Goal: Task Accomplishment & Management: Complete application form

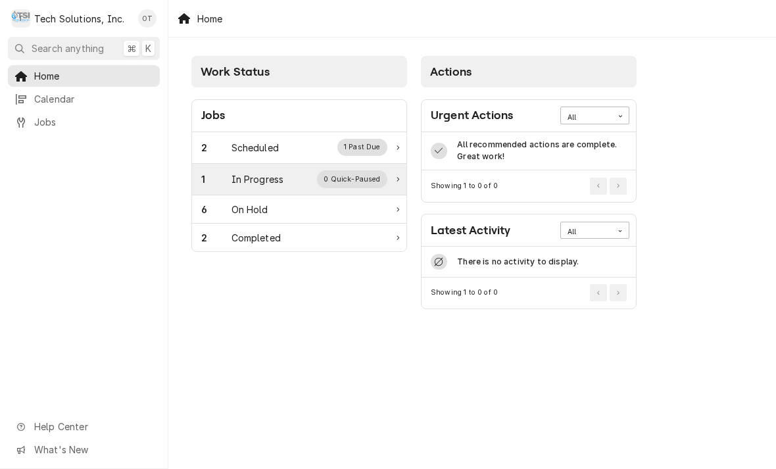
click at [380, 177] on div "0 Quick-Paused" at bounding box center [352, 178] width 70 height 17
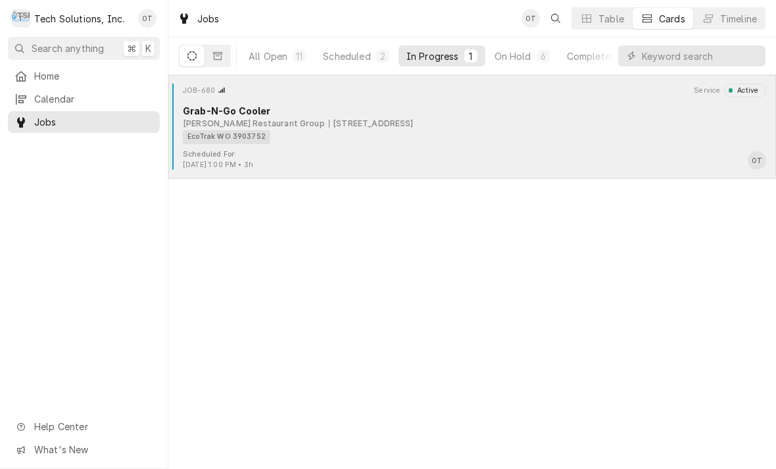
click at [363, 134] on div "EcoTrak WO 3903752" at bounding box center [470, 137] width 574 height 14
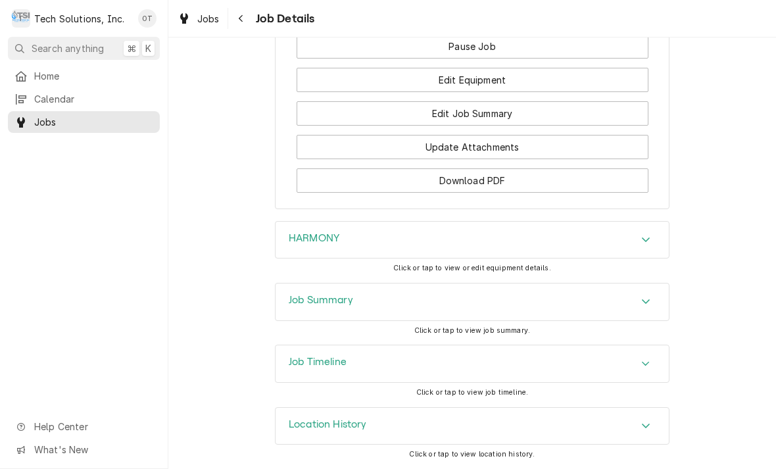
scroll to position [1538, 0]
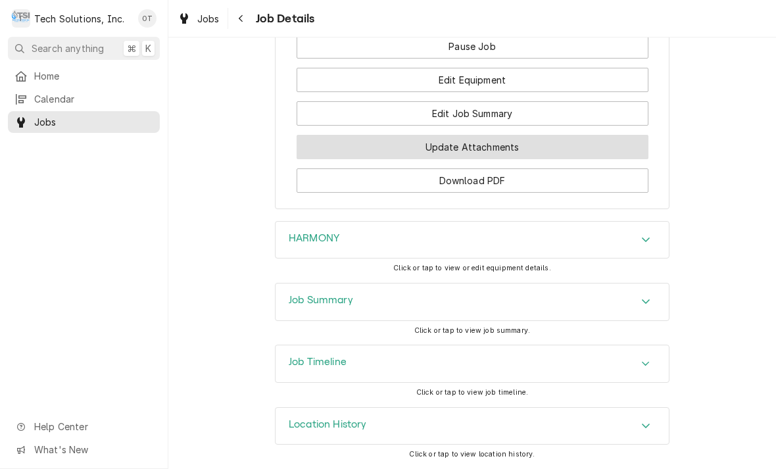
click at [479, 148] on button "Update Attachments" at bounding box center [473, 147] width 352 height 24
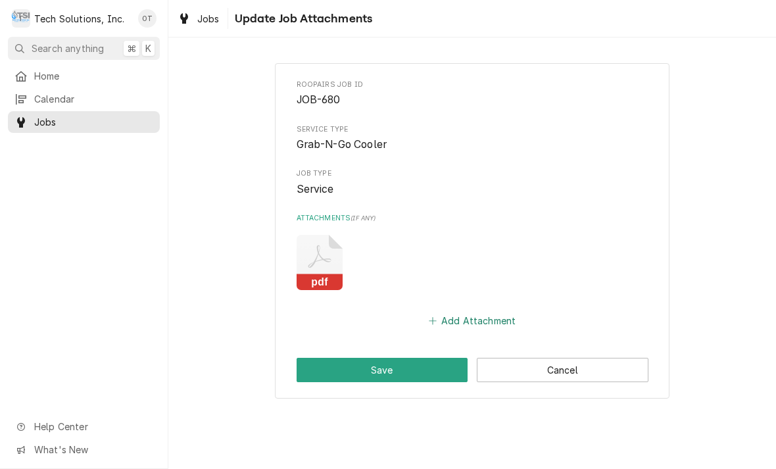
click at [485, 312] on button "Add Attachment" at bounding box center [472, 321] width 92 height 18
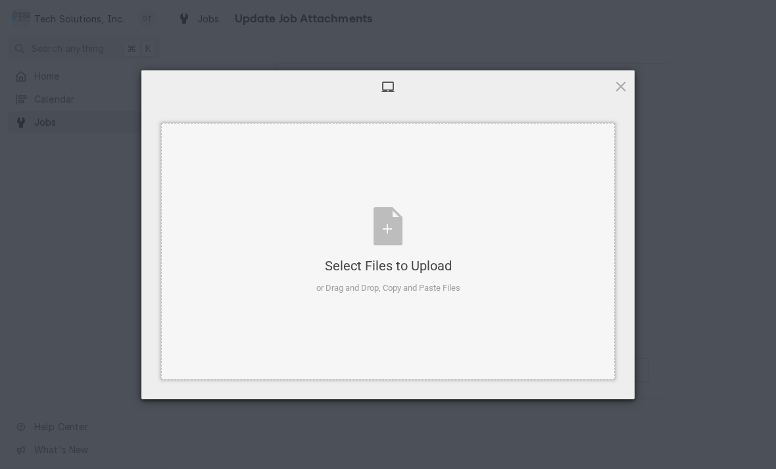
click at [403, 225] on div "Select Files to Upload or Drag and Drop, Copy and Paste Files" at bounding box center [388, 250] width 144 height 87
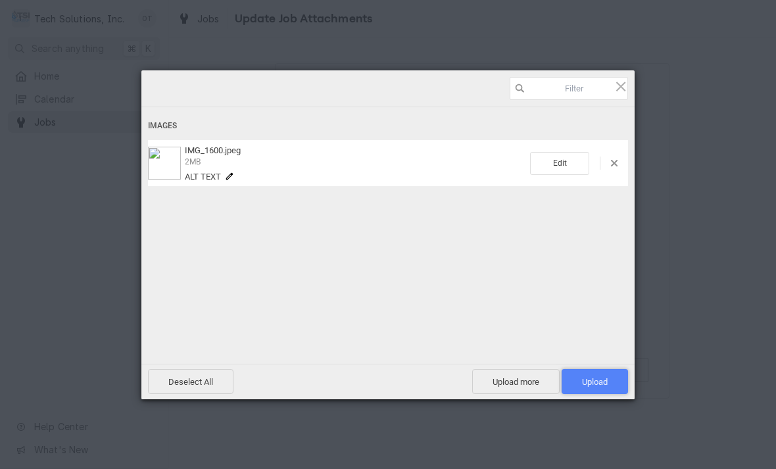
click at [595, 379] on span "Upload 1" at bounding box center [595, 382] width 26 height 10
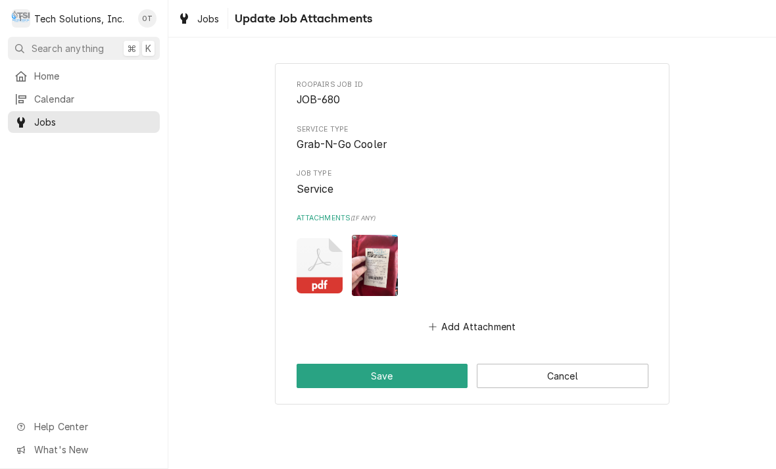
click at [386, 355] on div "Roopairs Job ID JOB-680 Service Type Grab-N-Go Cooler Job Type Service Attachme…" at bounding box center [472, 234] width 394 height 342
click at [388, 366] on button "Save" at bounding box center [383, 376] width 172 height 24
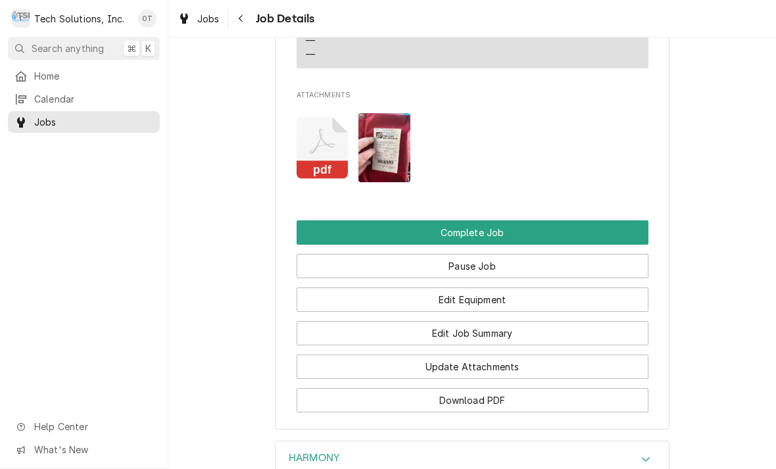
scroll to position [1317, 0]
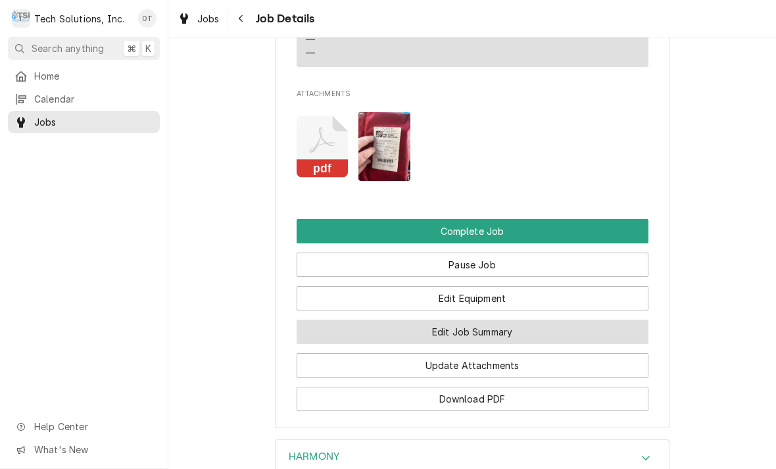
click at [477, 344] on button "Edit Job Summary" at bounding box center [473, 332] width 352 height 24
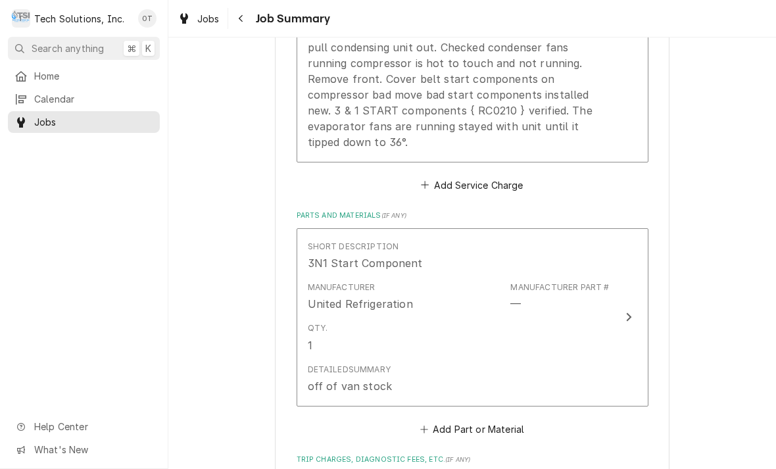
scroll to position [502, 0]
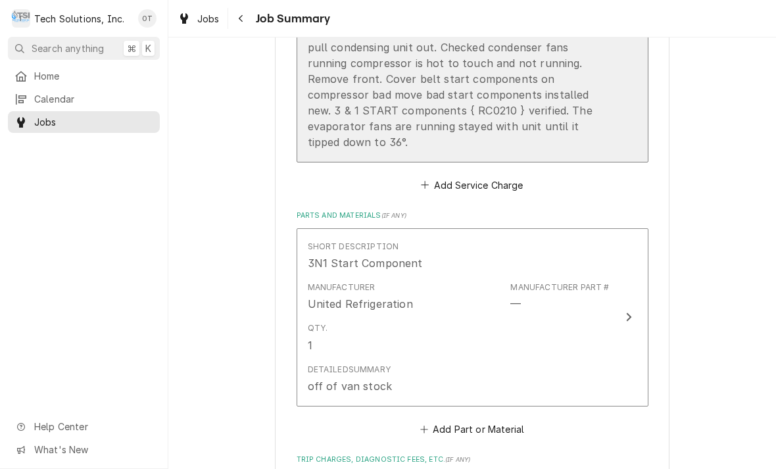
click at [511, 128] on div "Troubleshoot it route unit at 75°. Remove back cover to pull condensing unit ou…" at bounding box center [459, 87] width 302 height 126
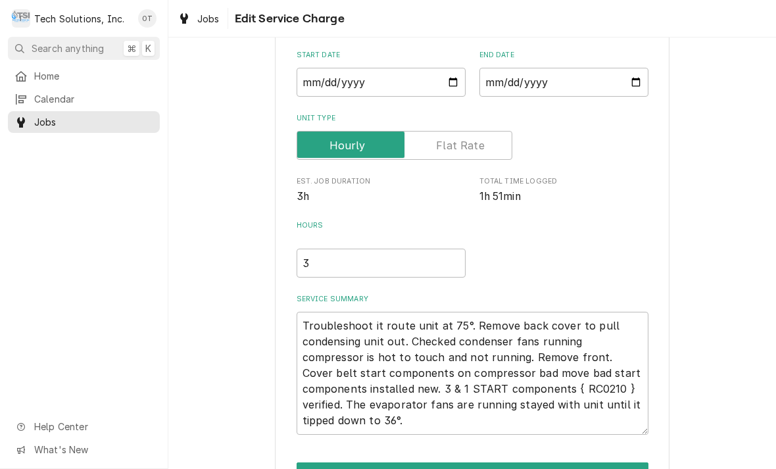
type textarea "x"
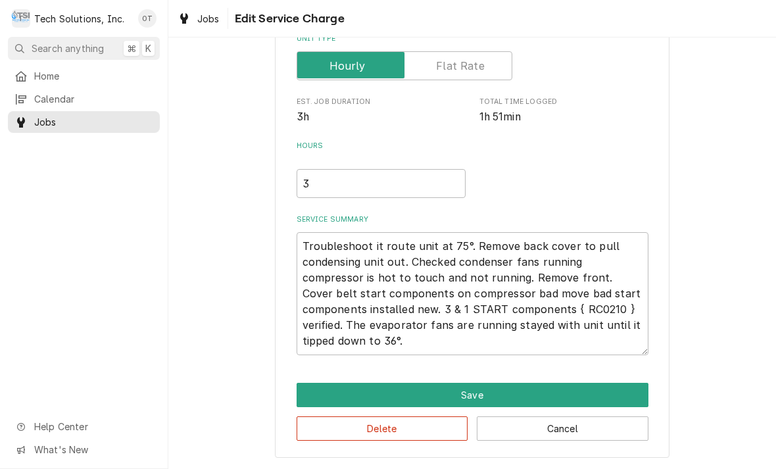
scroll to position [201, 0]
click at [351, 343] on textarea "Troubleshoot it route unit at 75°. Remove back cover to pull condensing unit ou…" at bounding box center [473, 293] width 352 height 123
type textarea "Troubleshoot it route unit at 75°. Remove back cover to pull condensing unit ou…"
type textarea "x"
type textarea "Troubleshoot it route unit at 75°. Remove back cover to pull condensing unit ou…"
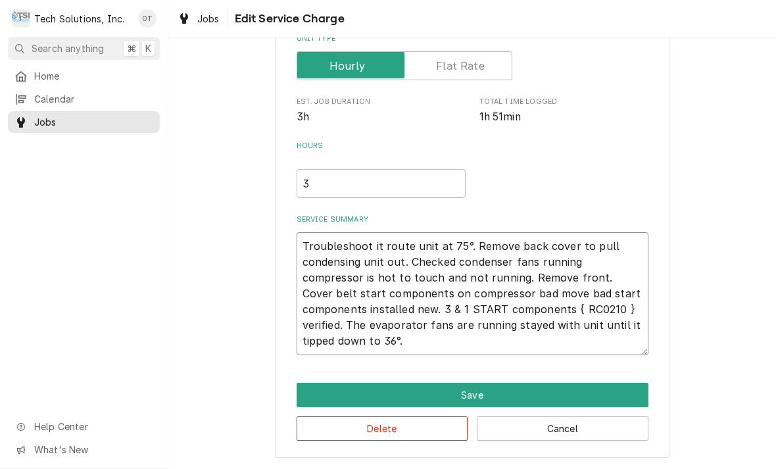
type textarea "x"
type textarea "Troubleshoot it route unit at 75°. Remove back cover to pull condensing unit ou…"
type textarea "x"
type textarea "Troubleshoot it route unit at 75°. Remove back cover to pull condensing unit ou…"
type textarea "x"
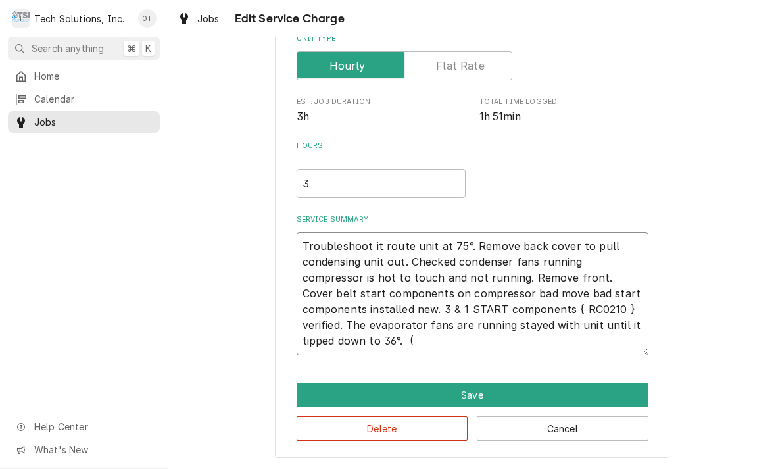
type textarea "Troubleshoot it route unit at 75°. Remove back cover to pull condensing unit ou…"
type textarea "x"
type textarea "Troubleshoot it route unit at 75°. Remove back cover to pull condensing unit ou…"
type textarea "x"
type textarea "Troubleshoot it route unit at 75°. Remove back cover to pull condensing unit ou…"
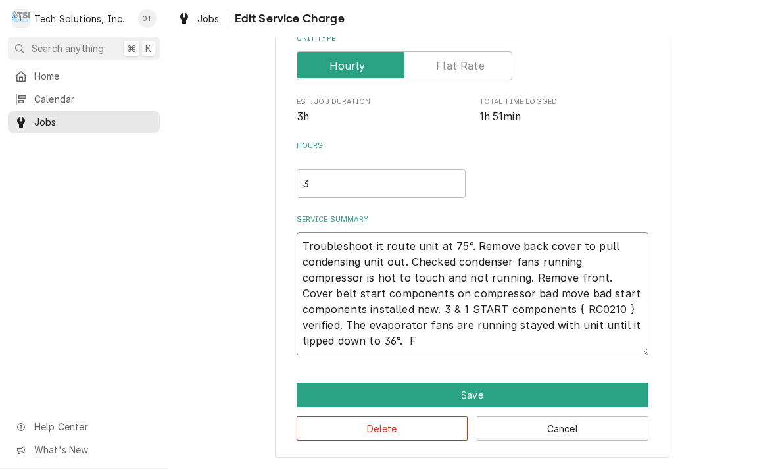
type textarea "x"
type textarea "Troubleshoot it route unit at 75°. Remove back cover to pull condensing unit ou…"
type textarea "x"
type textarea "Troubleshoot it route unit at 75°. Remove back cover to pull condensing unit ou…"
type textarea "x"
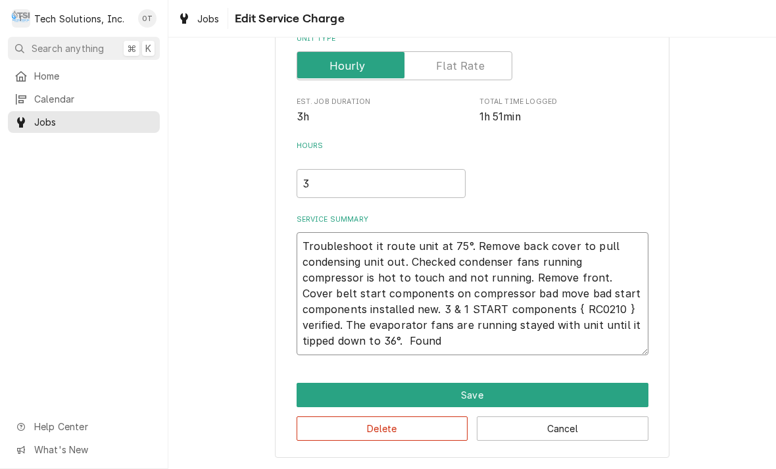
type textarea "Troubleshoot it route unit at 75°. Remove back cover to pull condensing unit ou…"
type textarea "x"
type textarea "Troubleshoot it route unit at 75°. Remove back cover to pull condensing unit ou…"
type textarea "x"
type textarea "Troubleshoot it route unit at 75°. Remove back cover to pull condensing unit ou…"
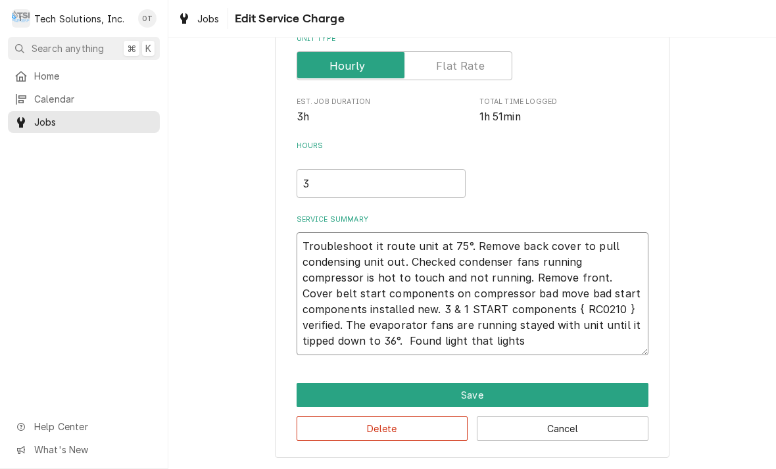
type textarea "x"
type textarea "Troubleshoot it route unit at 75°. Remove back cover to pull condensing unit ou…"
type textarea "x"
type textarea "Troubleshoot it route unit at 75°. Remove back cover to pull condensing unit ou…"
type textarea "x"
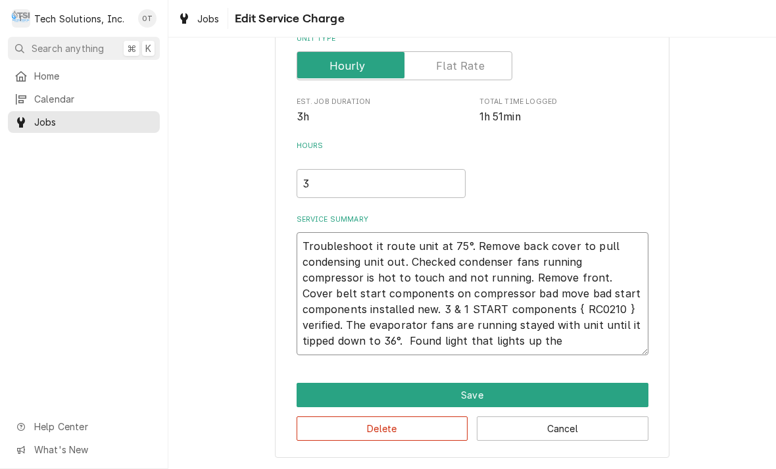
type textarea "Troubleshoot it route unit at 75°. Remove back cover to pull condensing unit ou…"
type textarea "x"
type textarea "Troubleshoot it route unit at 75°. Remove back cover to pull condensing unit ou…"
type textarea "x"
type textarea "Troubleshoot it route unit at 75°. Remove back cover to pull condensing unit ou…"
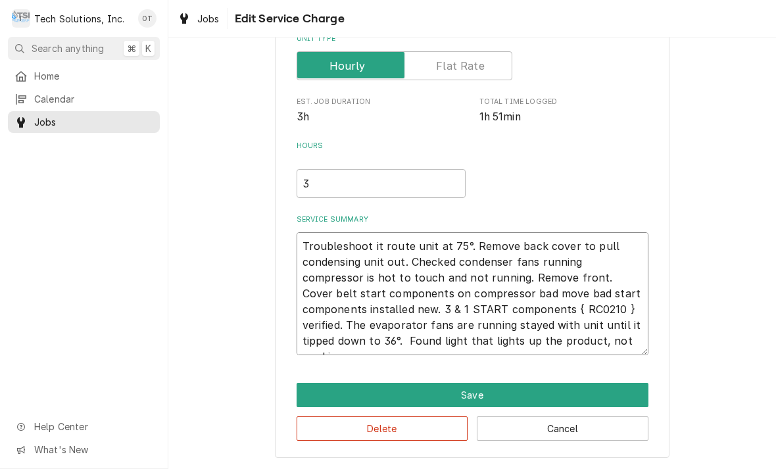
type textarea "x"
type textarea "Troubleshoot it route unit at 75°. Remove back cover to pull condensing unit ou…"
type textarea "x"
type textarea "Troubleshoot it route unit at 75°. Remove back cover to pull condensing unit ou…"
type textarea "x"
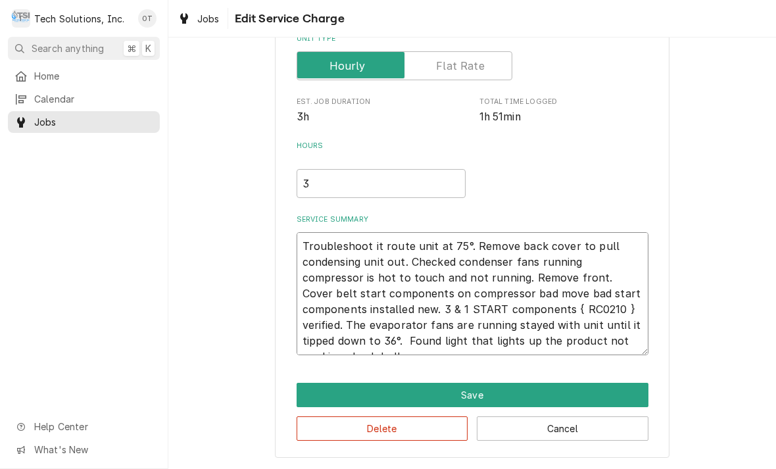
type textarea "Troubleshoot it route unit at 75°. Remove back cover to pull condensing unit ou…"
type textarea "x"
type textarea "Troubleshoot it route unit at 75°. Remove back cover to pull condensing unit ou…"
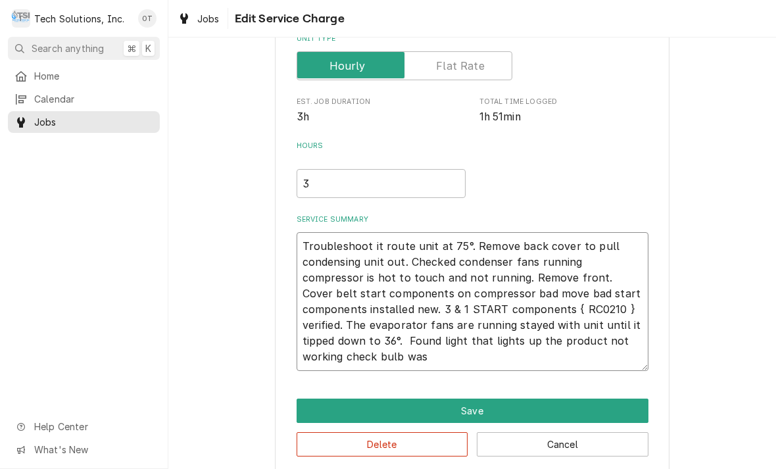
type textarea "x"
type textarea "Troubleshoot it route unit at 75°. Remove back cover to pull condensing unit ou…"
type textarea "x"
type textarea "Troubleshoot it route unit at 75°. Remove back cover to pull condensing unit ou…"
type textarea "x"
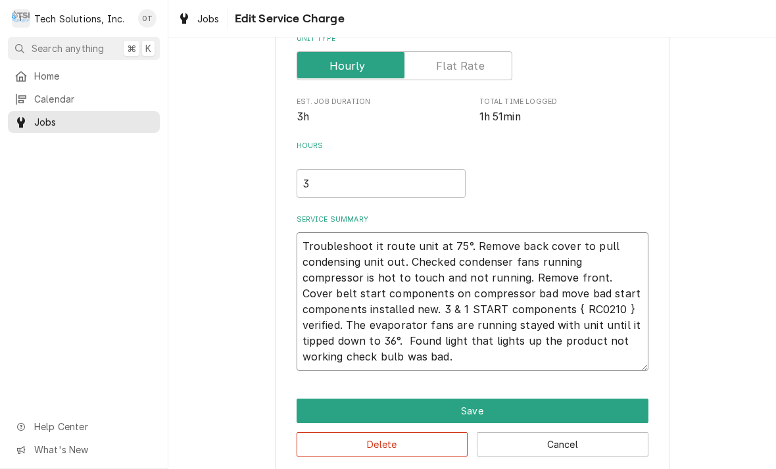
type textarea "Troubleshoot it route unit at 75°. Remove back cover to pull condensing unit ou…"
type textarea "x"
type textarea "Troubleshoot it route unit at 75°. Remove back cover to pull condensing unit ou…"
type textarea "x"
type textarea "Troubleshoot it route unit at 75°. Remove back cover to pull condensing unit ou…"
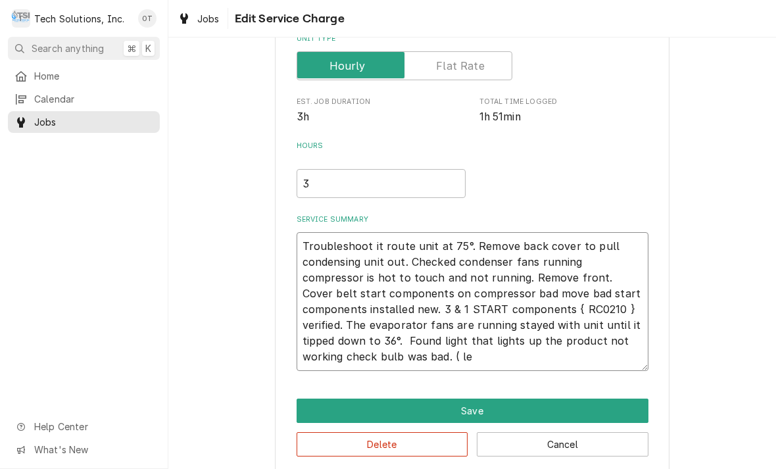
type textarea "x"
type textarea "Troubleshoot it route unit at 75°. Remove back cover to pull condensing unit ou…"
type textarea "x"
type textarea "Troubleshoot it route unit at 75°. Remove back cover to pull condensing unit ou…"
type textarea "x"
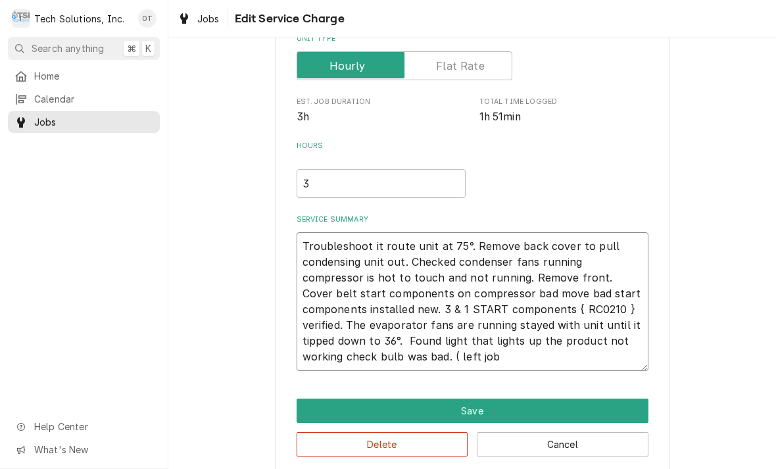
type textarea "Troubleshoot it route unit at 75°. Remove back cover to pull condensing unit ou…"
type textarea "x"
type textarea "Troubleshoot it route unit at 75°. Remove back cover to pull condensing unit ou…"
type textarea "x"
type textarea "Troubleshoot it route unit at 75°. Remove back cover to pull condensing unit ou…"
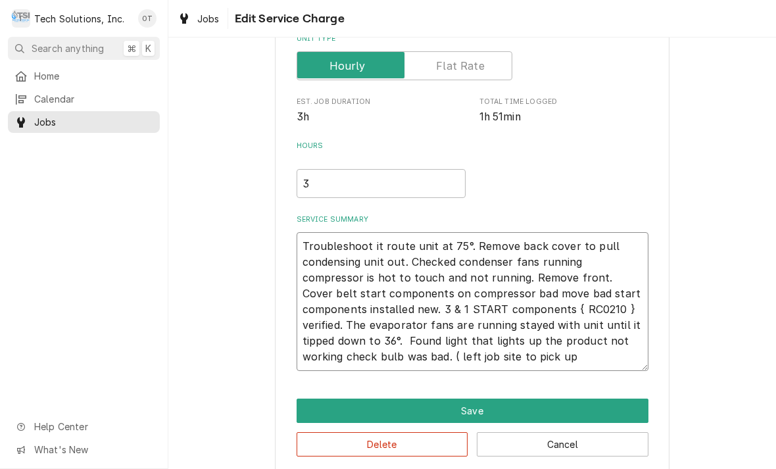
type textarea "x"
type textarea "Troubleshoot it route unit at 75°. Remove back cover to pull condensing unit ou…"
type textarea "x"
type textarea "Troubleshoot it route unit at 75°. Remove back cover to pull condensing unit ou…"
type textarea "x"
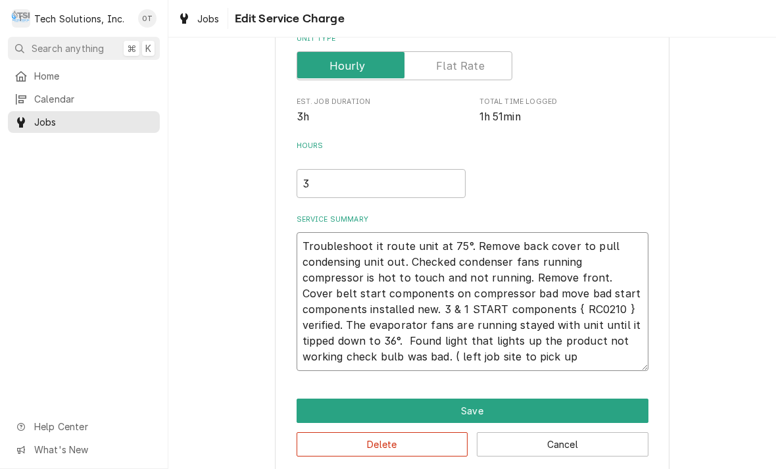
type textarea "Troubleshoot it route unit at 75°. Remove back cover to pull condensing unit ou…"
type textarea "x"
type textarea "Troubleshoot it route unit at 75°. Remove back cover to pull condensing unit ou…"
type textarea "x"
type textarea "Troubleshoot it route unit at 75°. Remove back cover to pull condensing unit ou…"
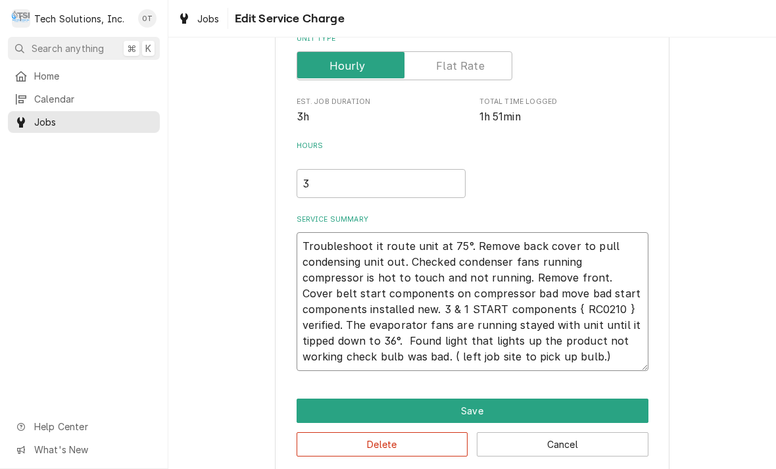
type textarea "x"
type textarea "Troubleshoot it route unit at 75°. Remove back cover to pull condensing unit ou…"
type textarea "x"
type textarea "Troubleshoot it route unit at 75°. Remove back cover to pull condensing unit ou…"
type textarea "x"
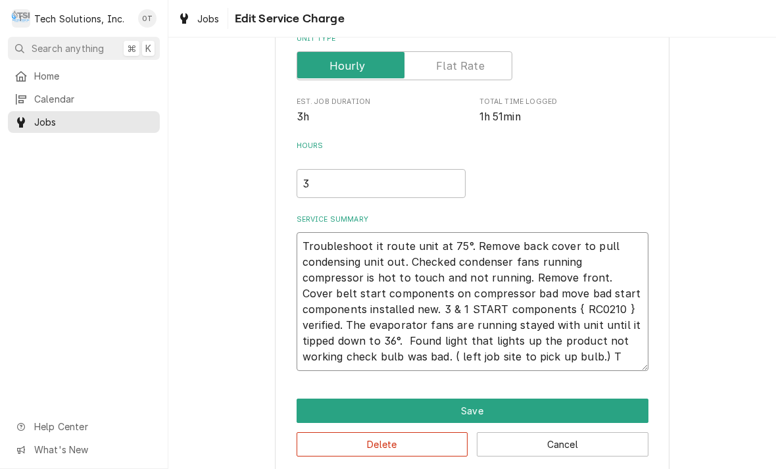
type textarea "Troubleshoot it route unit at 75°. Remove back cover to pull condensing unit ou…"
type textarea "x"
type textarea "Troubleshoot it route unit at 75°. Remove back cover to pull condensing unit ou…"
type textarea "x"
type textarea "Troubleshoot it route unit at 75°. Remove back cover to pull condensing unit ou…"
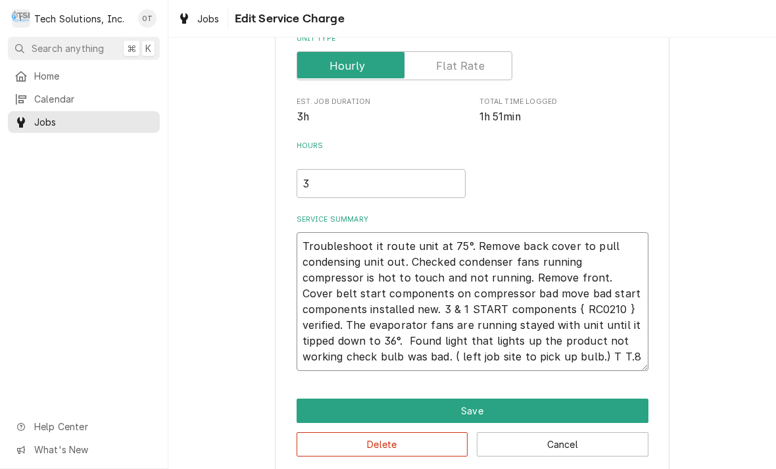
type textarea "x"
type textarea "Troubleshoot it route unit at 75°. Remove back cover to pull condensing unit ou…"
type textarea "x"
type textarea "Troubleshoot it route unit at 75°. Remove back cover to pull condensing unit ou…"
type textarea "x"
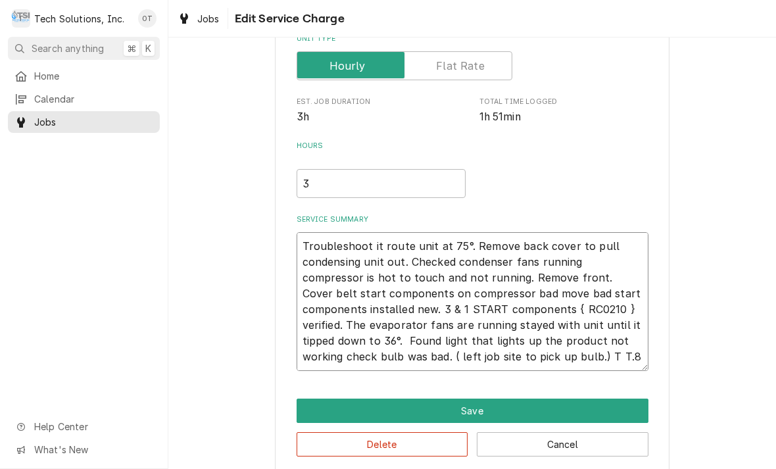
type textarea "Troubleshoot it route unit at 75°. Remove back cover to pull condensing unit ou…"
type textarea "x"
type textarea "Troubleshoot it route unit at 75°. Remove back cover to pull condensing unit ou…"
type textarea "x"
type textarea "Troubleshoot it route unit at 75°. Remove back cover to pull condensing unit ou…"
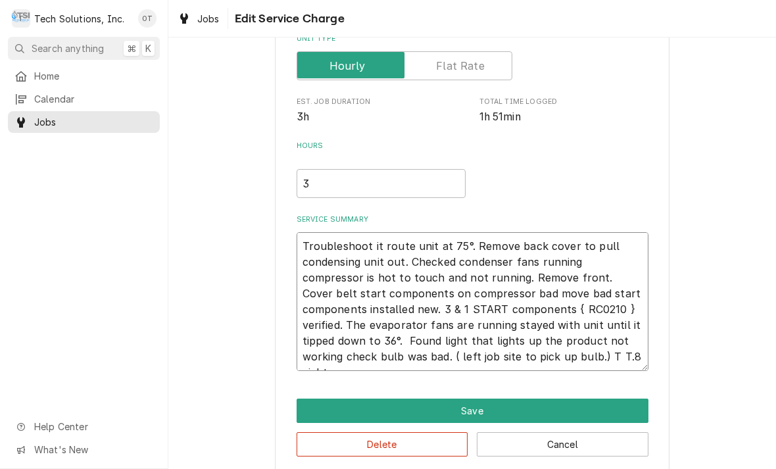
type textarea "x"
type textarea "Troubleshoot it route unit at 75°. Remove back cover to pull condensing unit ou…"
type textarea "x"
type textarea "Troubleshoot it route unit at 75°. Remove back cover to pull condensing unit ou…"
type textarea "x"
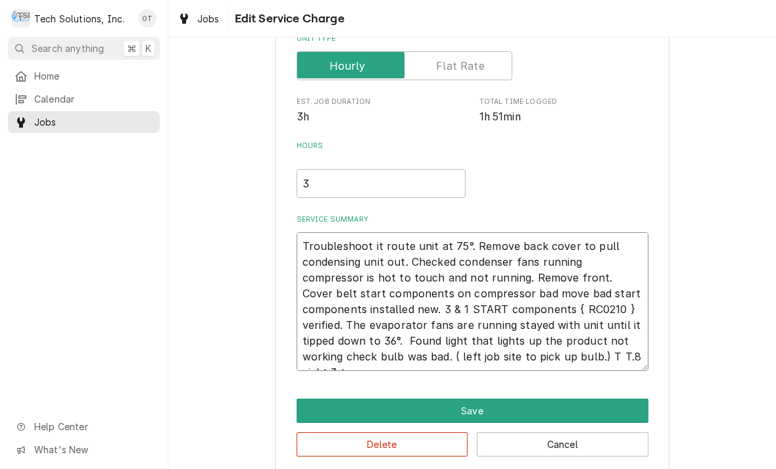
type textarea "Troubleshoot it route unit at 75°. Remove back cover to pull condensing unit ou…"
type textarea "x"
type textarea "Troubleshoot it route unit at 75°. Remove back cover to pull condensing unit ou…"
type textarea "x"
type textarea "Troubleshoot it route unit at 75°. Remove back cover to pull condensing unit ou…"
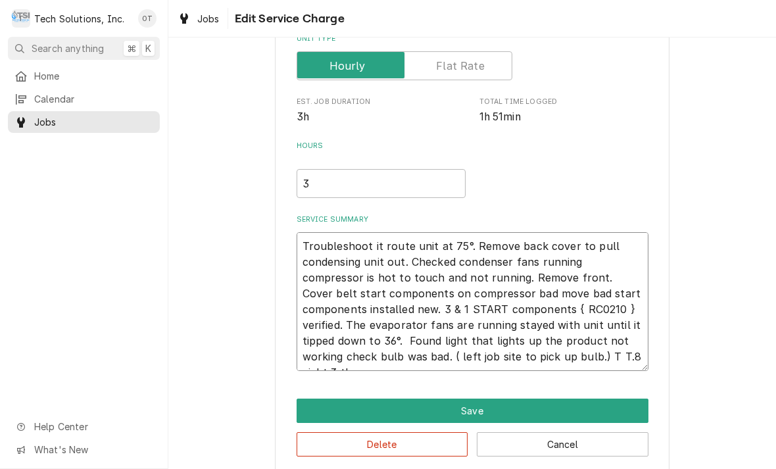
type textarea "x"
type textarea "Troubleshoot it route unit at 75°. Remove back cover to pull condensing unit ou…"
type textarea "x"
type textarea "Troubleshoot it route unit at 75°. Remove back cover to pull condensing unit ou…"
type textarea "x"
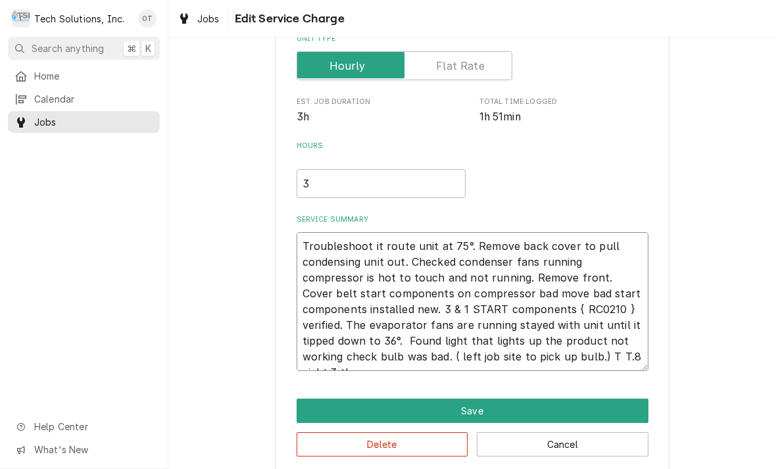
type textarea "Troubleshoot it route unit at 75°. Remove back cover to pull condensing unit ou…"
type textarea "x"
type textarea "Troubleshoot it route unit at 75°. Remove back cover to pull condensing unit ou…"
type textarea "x"
type textarea "Troubleshoot it route unit at 75°. Remove back cover to pull condensing unit ou…"
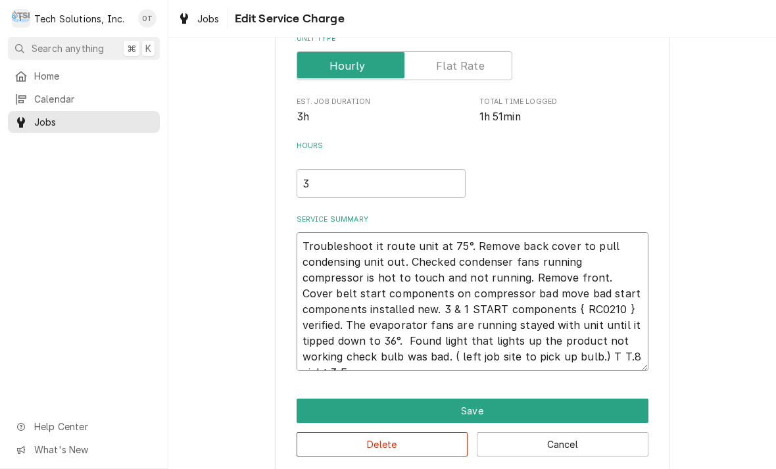
type textarea "x"
type textarea "Troubleshoot it route unit at 75°. Remove back cover to pull condensing unit ou…"
type textarea "x"
type textarea "Troubleshoot it route unit at 75°. Remove back cover to pull condensing unit ou…"
type textarea "x"
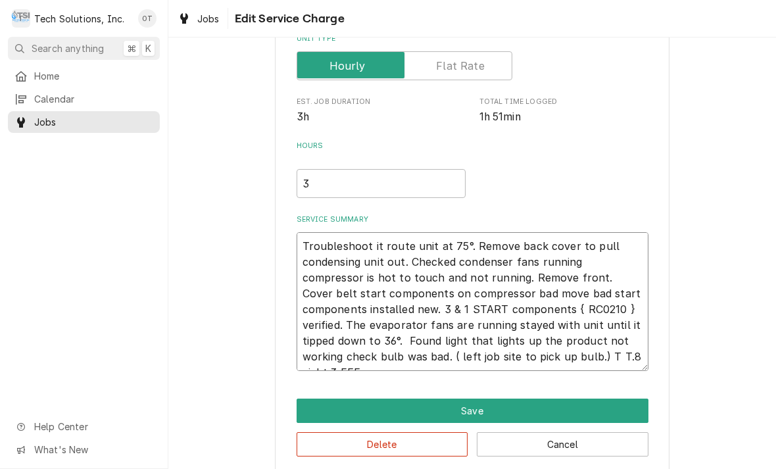
type textarea "Troubleshoot it route unit at 75°. Remove back cover to pull condensing unit ou…"
type textarea "x"
type textarea "Troubleshoot it route unit at 75°. Remove back cover to pull condensing unit ou…"
type textarea "x"
type textarea "Troubleshoot it route unit at 75°. Remove back cover to pull condensing unit ou…"
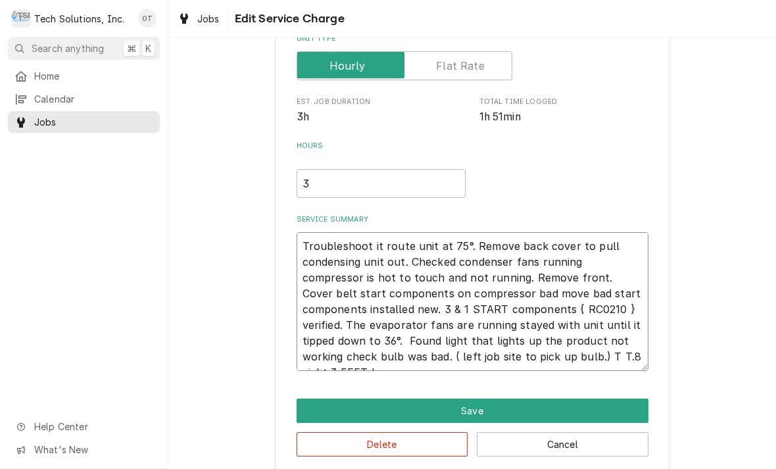
type textarea "x"
type textarea "Troubleshoot it route unit at 75°. Remove back cover to pull condensing unit ou…"
type textarea "x"
type textarea "Troubleshoot it route unit at 75°. Remove back cover to pull condensing unit ou…"
type textarea "x"
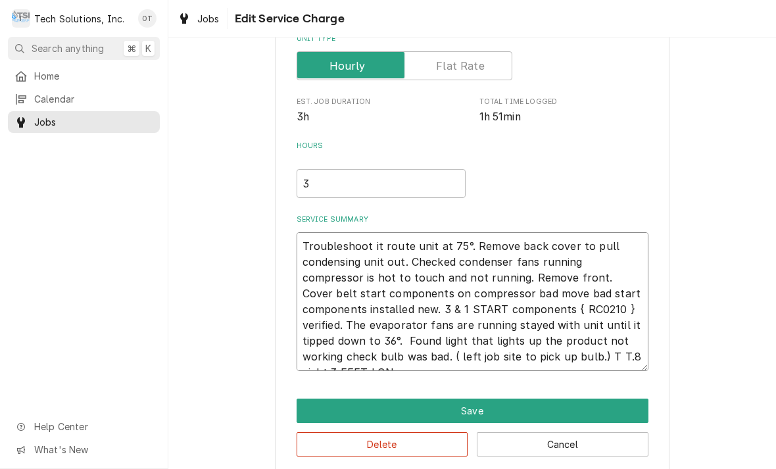
type textarea "Troubleshoot it route unit at 75°. Remove back cover to pull condensing unit ou…"
type textarea "x"
type textarea "Troubleshoot it route unit at 75°. Remove back cover to pull condensing unit ou…"
type textarea "x"
type textarea "Troubleshoot it route unit at 75°. Remove back cover to pull condensing unit ou…"
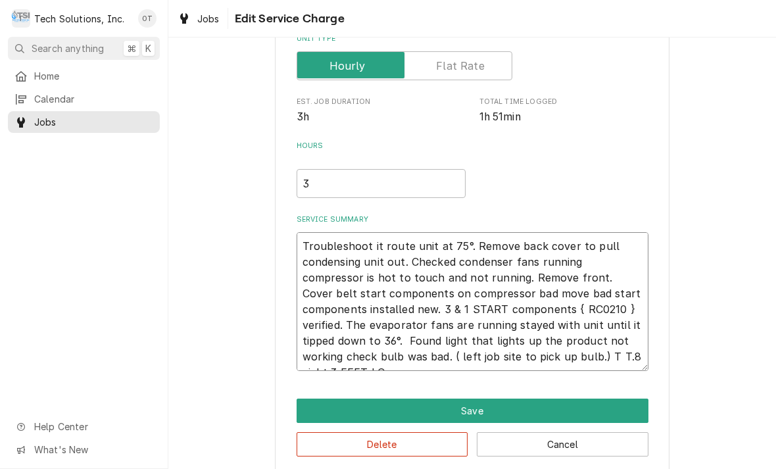
type textarea "x"
type textarea "Troubleshoot it route unit at 75°. Remove back cover to pull condensing unit ou…"
type textarea "x"
type textarea "Troubleshoot it route unit at 75°. Remove back cover to pull condensing unit ou…"
type textarea "x"
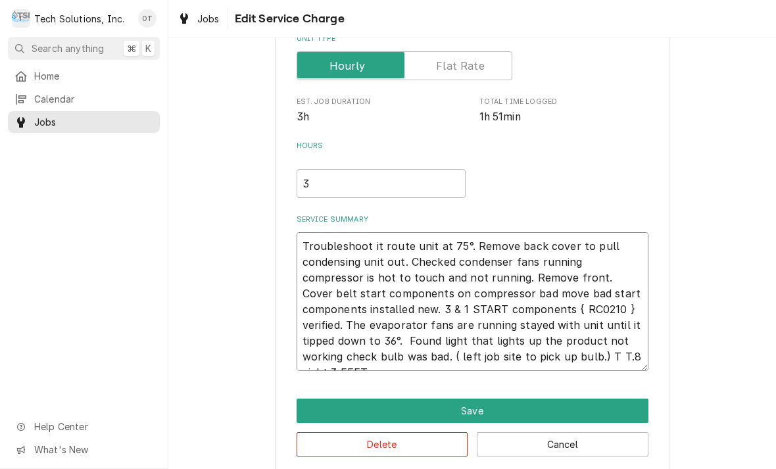
type textarea "Troubleshoot it route unit at 75°. Remove back cover to pull condensing unit ou…"
type textarea "x"
type textarea "Troubleshoot it route unit at 75°. Remove back cover to pull condensing unit ou…"
type textarea "x"
type textarea "Troubleshoot it route unit at 75°. Remove back cover to pull condensing unit ou…"
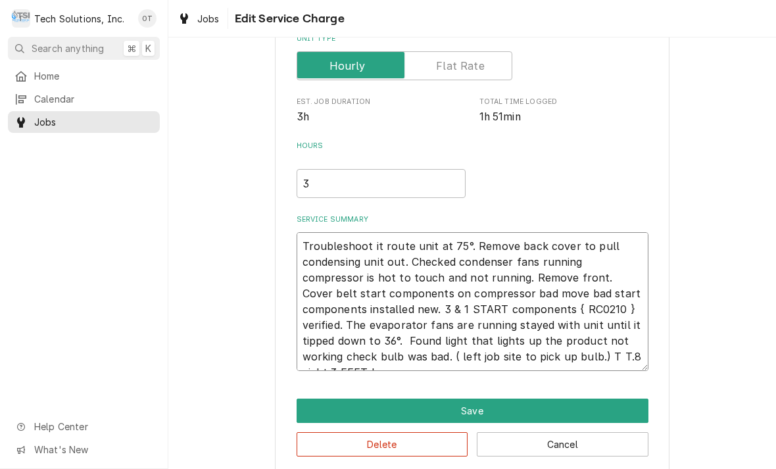
type textarea "x"
type textarea "Troubleshoot it route unit at 75°. Remove back cover to pull condensing unit ou…"
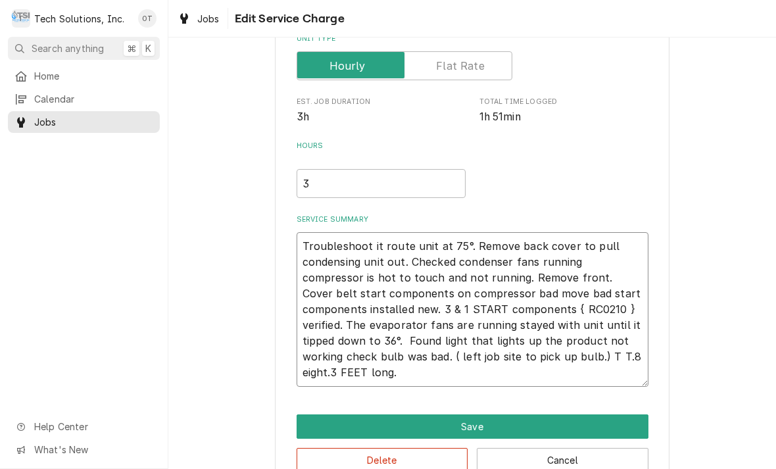
type textarea "x"
type textarea "Troubleshoot it route unit at 75°. Remove back cover to pull condensing unit ou…"
type textarea "x"
type textarea "Troubleshoot it route unit at 75°. Remove back cover to pull condensing unit ou…"
type textarea "x"
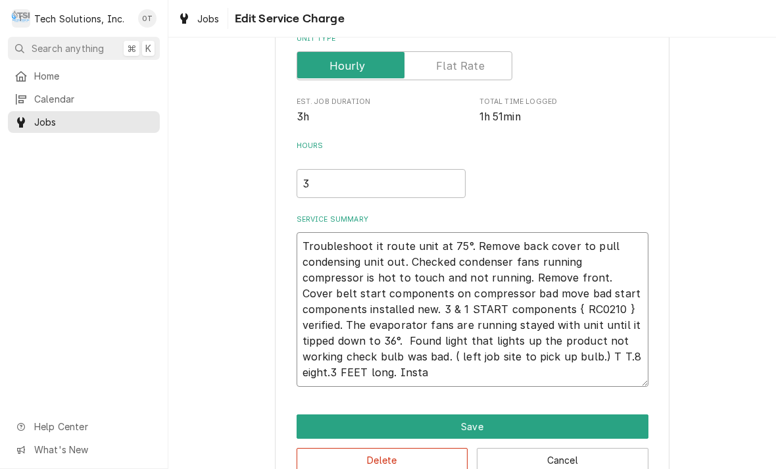
type textarea "Troubleshoot it route unit at 75°. Remove back cover to pull condensing unit ou…"
type textarea "x"
type textarea "Troubleshoot it route unit at 75°. Remove back cover to pull condensing unit ou…"
type textarea "x"
type textarea "Troubleshoot it route unit at 75°. Remove back cover to pull condensing unit ou…"
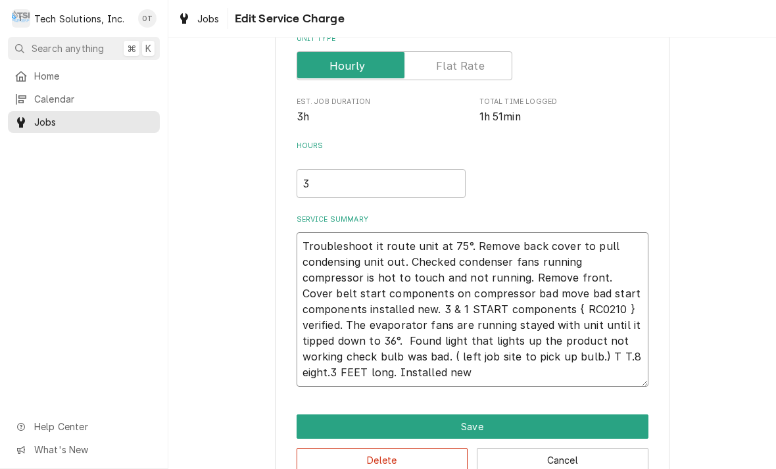
type textarea "x"
type textarea "Troubleshoot it route unit at 75°. Remove back cover to pull condensing unit ou…"
type textarea "x"
type textarea "Troubleshoot it route unit at 75°. Remove back cover to pull condensing unit ou…"
type textarea "x"
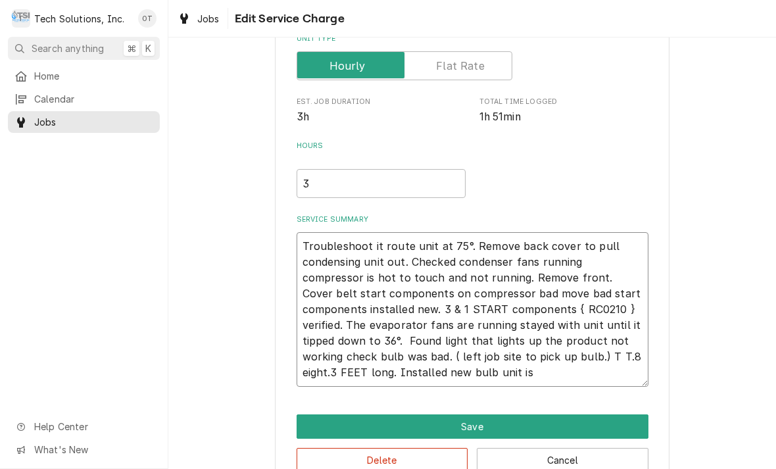
type textarea "Troubleshoot it route unit at 75°. Remove back cover to pull condensing unit ou…"
type textarea "x"
type textarea "Troubleshoot it route unit at 75°. Remove back cover to pull condensing unit ou…"
type textarea "x"
type textarea "Troubleshoot it route unit at 75°. Remove back cover to pull condensing unit ou…"
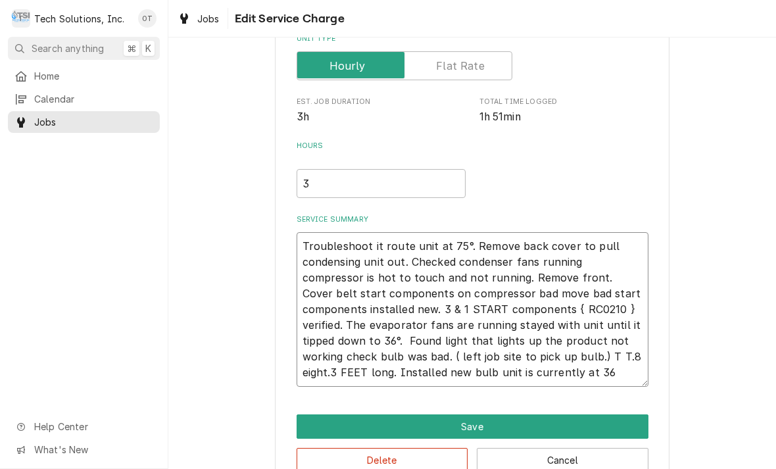
type textarea "x"
type textarea "Troubleshoot it route unit at 75°. Remove back cover to pull condensing unit ou…"
type textarea "x"
type textarea "Troubleshoot it route unit at 75°. Remove back cover to pull condensing unit ou…"
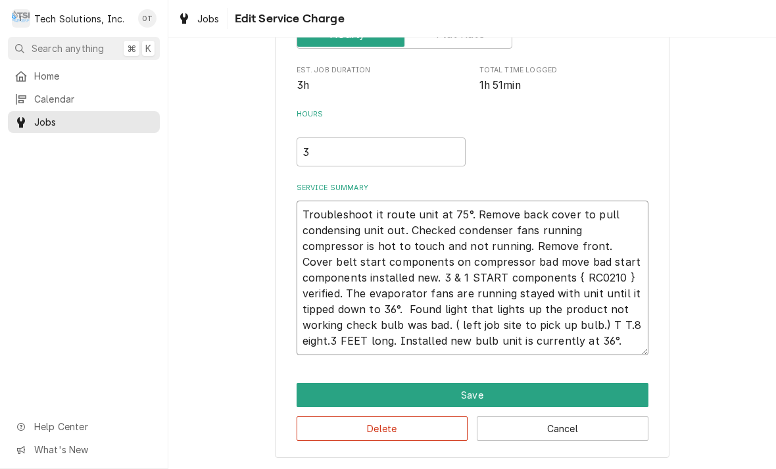
scroll to position [232, 0]
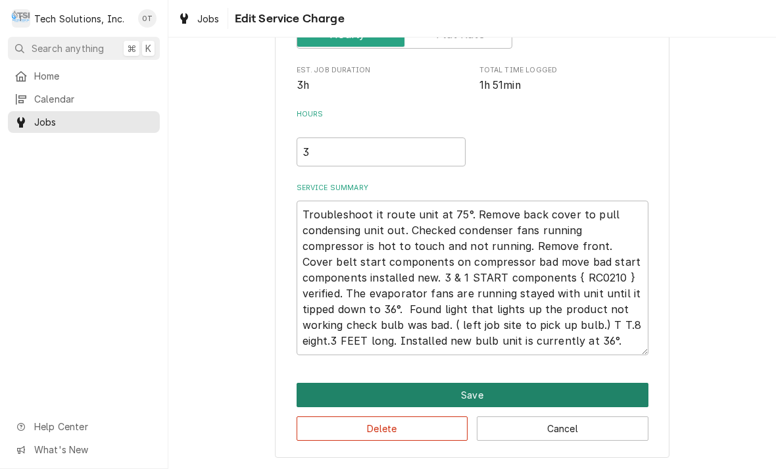
click at [479, 395] on button "Save" at bounding box center [473, 395] width 352 height 24
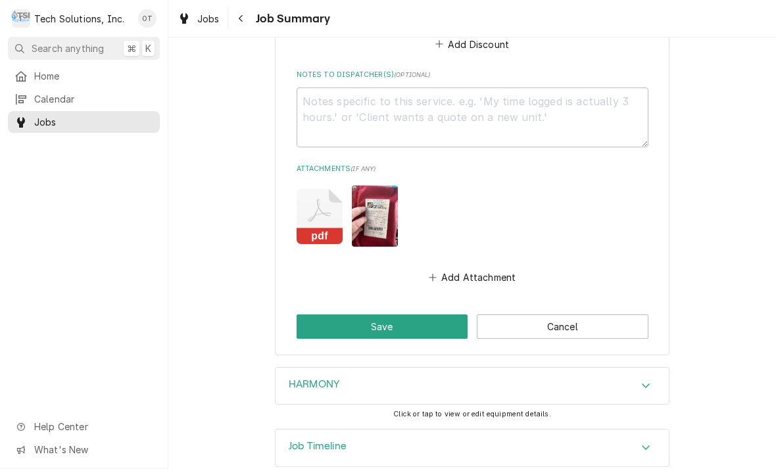
scroll to position [1053, 0]
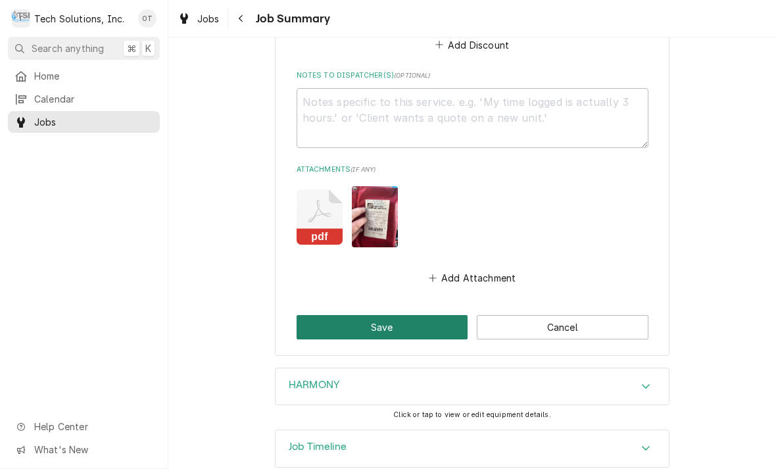
click at [384, 315] on button "Save" at bounding box center [383, 327] width 172 height 24
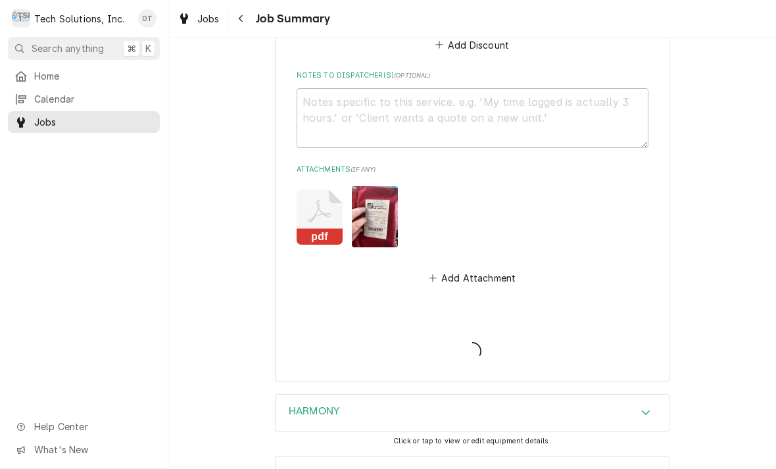
type textarea "x"
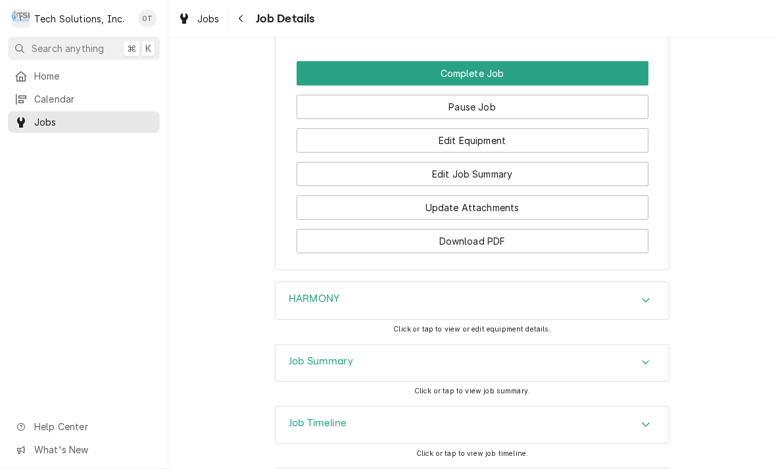
scroll to position [1463, 0]
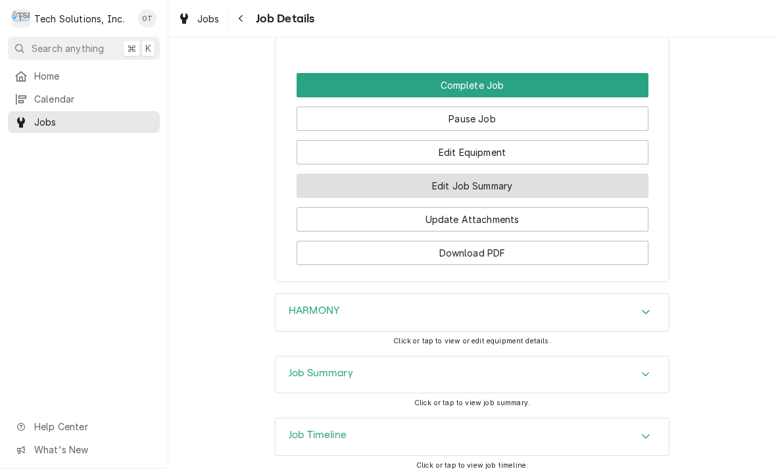
click at [470, 197] on button "Edit Job Summary" at bounding box center [473, 186] width 352 height 24
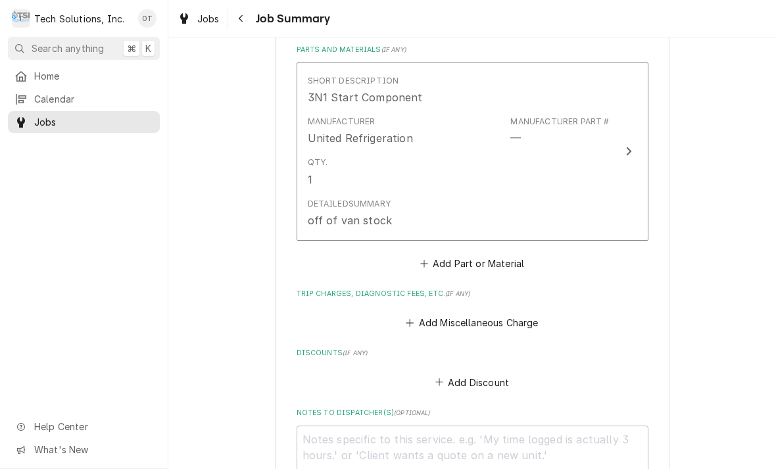
scroll to position [716, 0]
click at [477, 253] on button "Add Part or Material" at bounding box center [471, 262] width 108 height 18
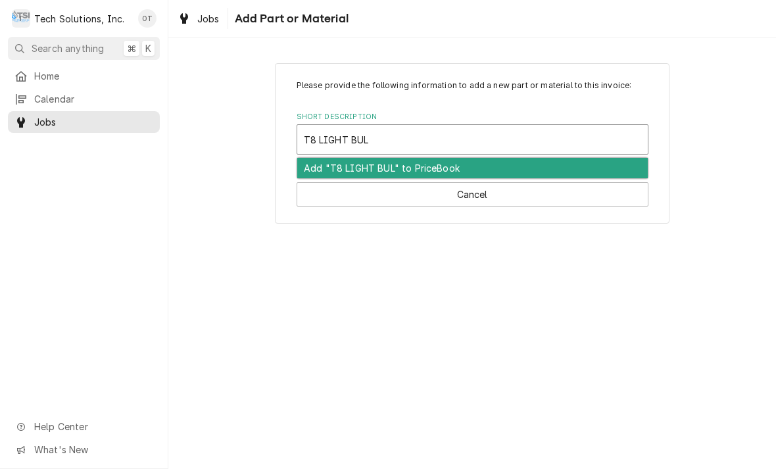
type input "T8 LIGHT BULD"
click at [436, 170] on div "Add "T8 LIGHT BULD" to PriceBook" at bounding box center [472, 168] width 350 height 20
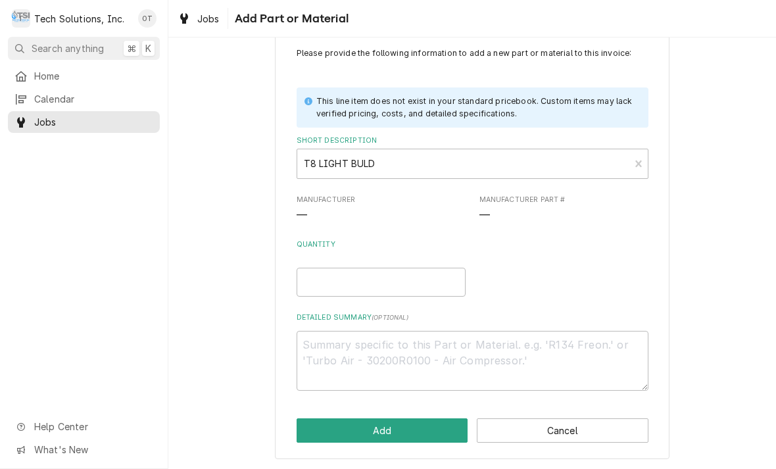
scroll to position [32, 0]
click at [329, 279] on input "Quantity" at bounding box center [381, 282] width 169 height 29
click at [337, 347] on textarea "Detailed Summary ( optional )" at bounding box center [473, 361] width 352 height 60
type textarea "x"
type textarea "Att"
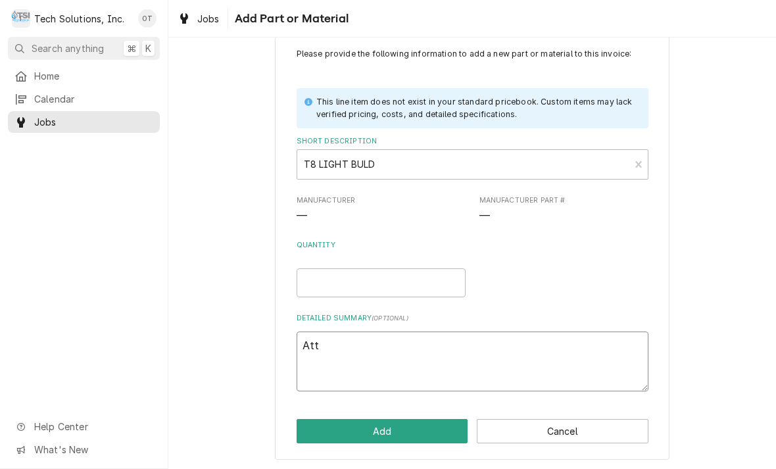
type textarea "x"
type textarea "Attac"
type textarea "x"
type textarea "Attache"
type textarea "x"
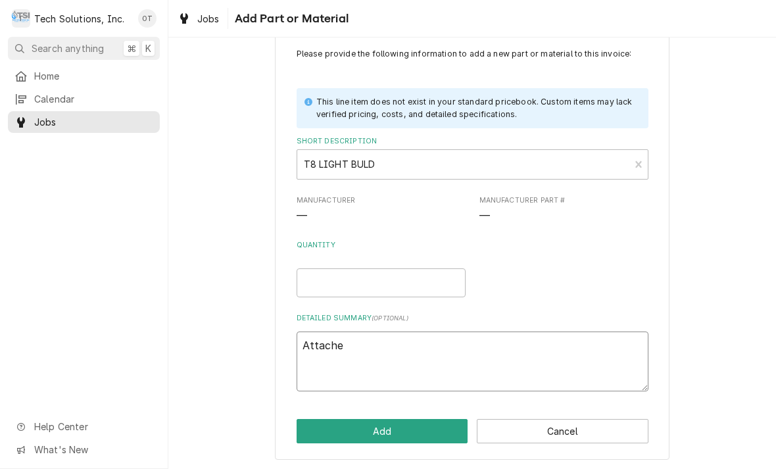
type textarea "Attached"
type textarea "x"
type textarea "Attached receipt"
type textarea "x"
type textarea "Attached receipt for"
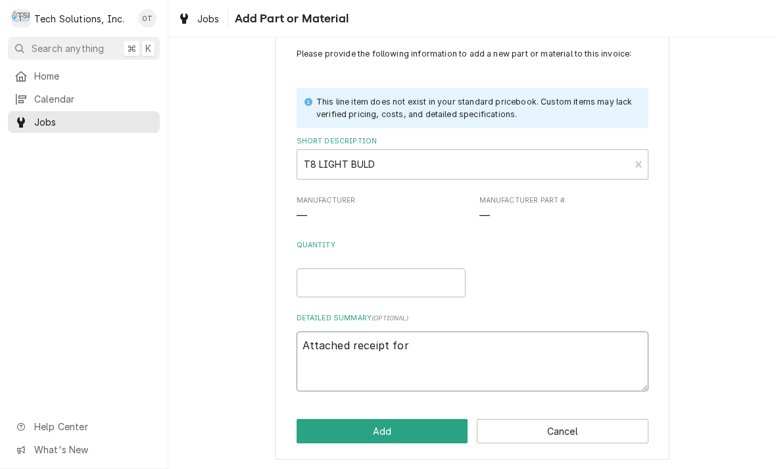
type textarea "x"
type textarea "Attached receipt for bulb"
type textarea "x"
type textarea "Attached receipt for bulb on ticket"
type textarea "x"
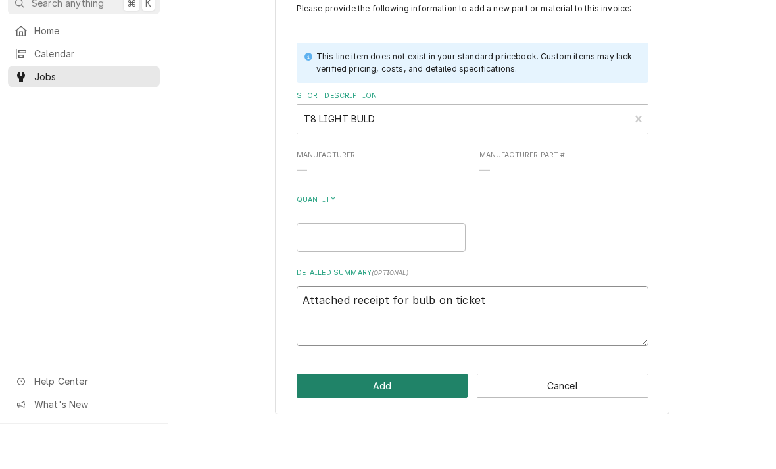
type textarea "Attached receipt for bulb on ticket"
click at [381, 419] on button "Add" at bounding box center [383, 431] width 172 height 24
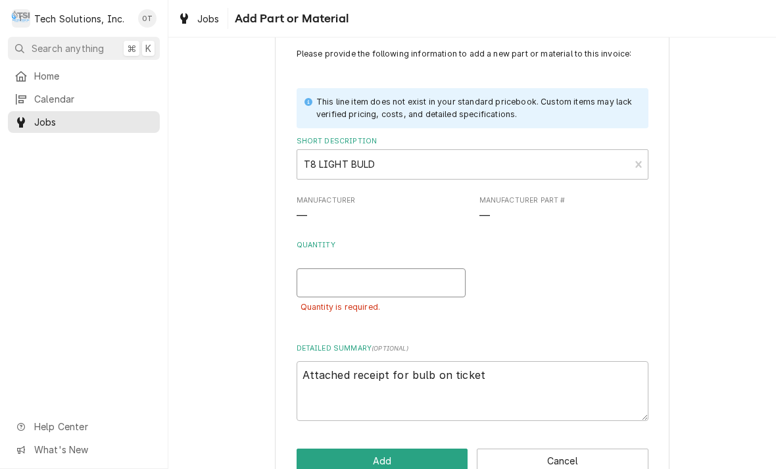
click at [325, 276] on input "Quantity" at bounding box center [381, 282] width 169 height 29
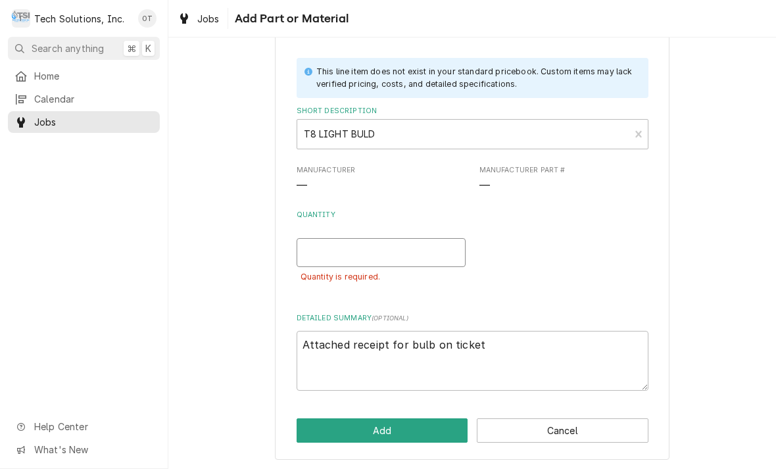
scroll to position [61, 0]
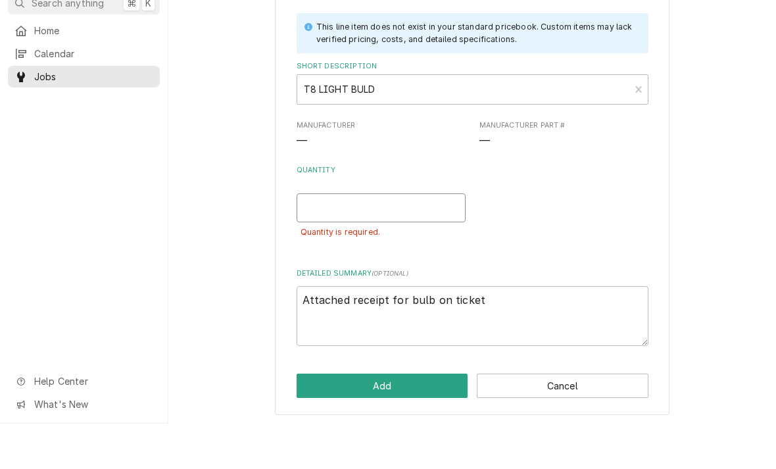
click at [312, 239] on input "Quantity" at bounding box center [381, 253] width 169 height 29
type textarea "x"
type input "1"
click at [383, 419] on button "Add" at bounding box center [383, 431] width 172 height 24
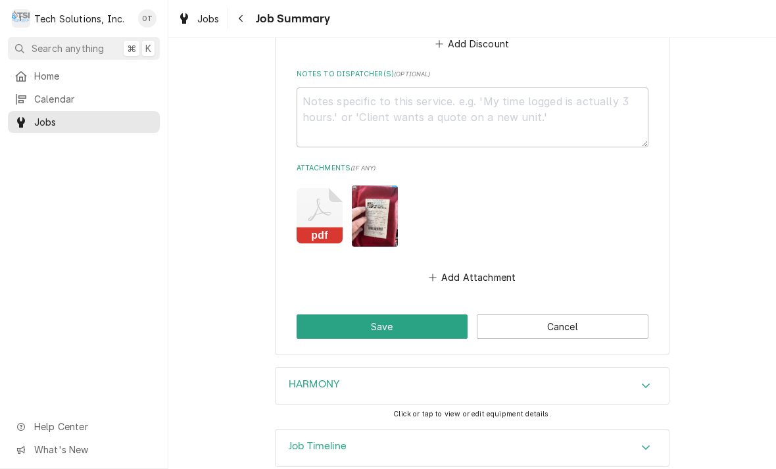
scroll to position [1323, 0]
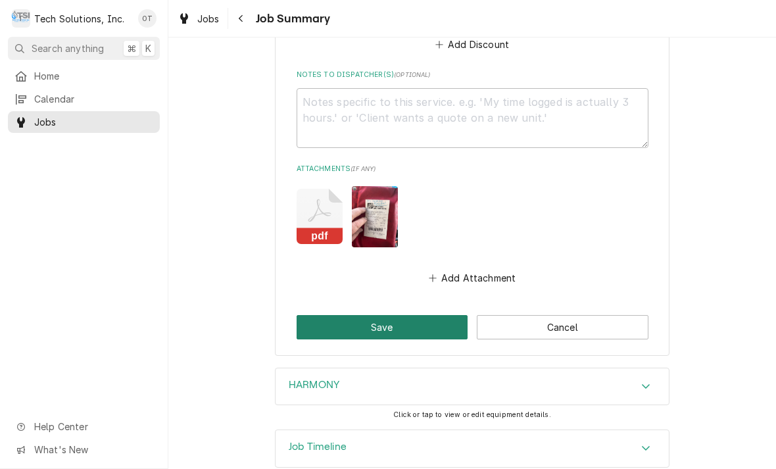
click at [387, 315] on button "Save" at bounding box center [383, 327] width 172 height 24
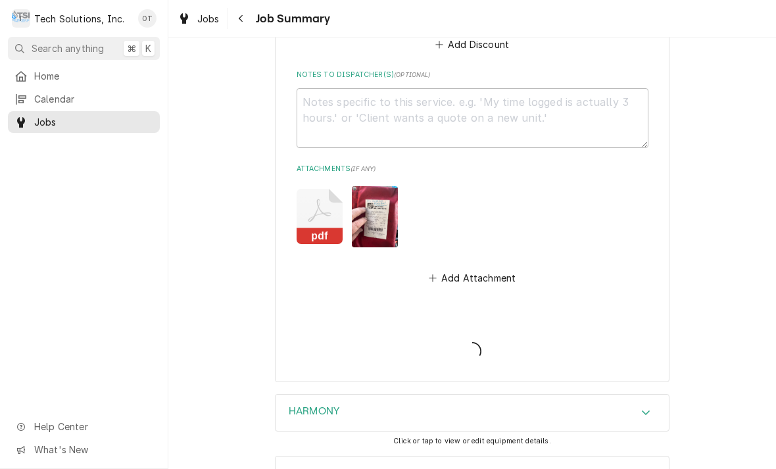
type textarea "x"
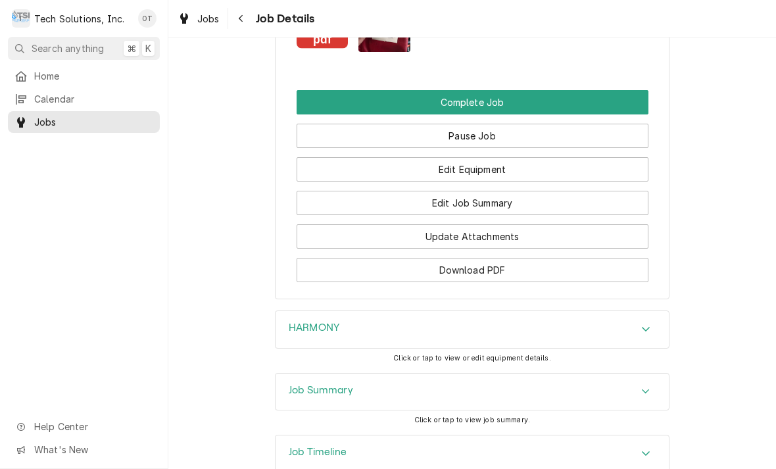
scroll to position [1445, 0]
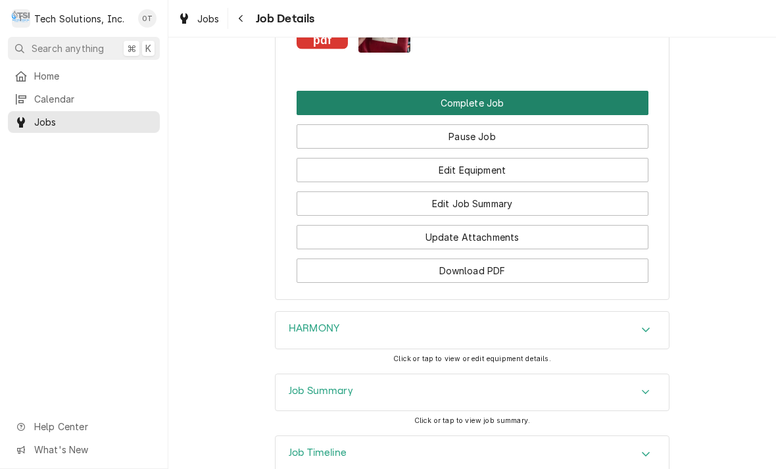
click at [483, 107] on button "Complete Job" at bounding box center [473, 103] width 352 height 24
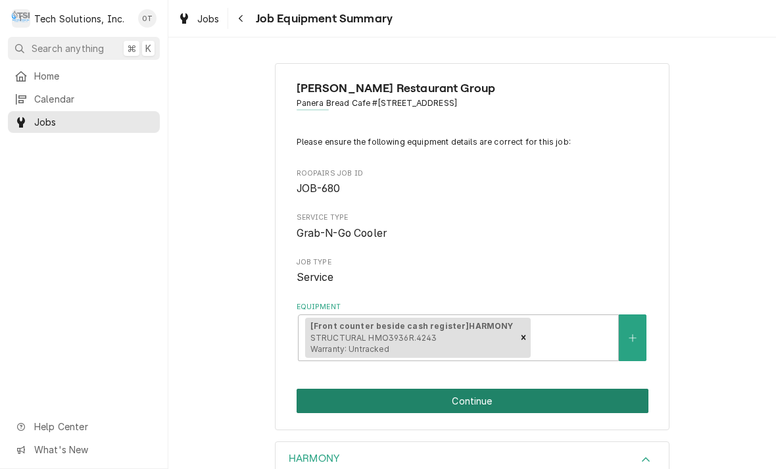
click at [479, 398] on button "Continue" at bounding box center [473, 401] width 352 height 24
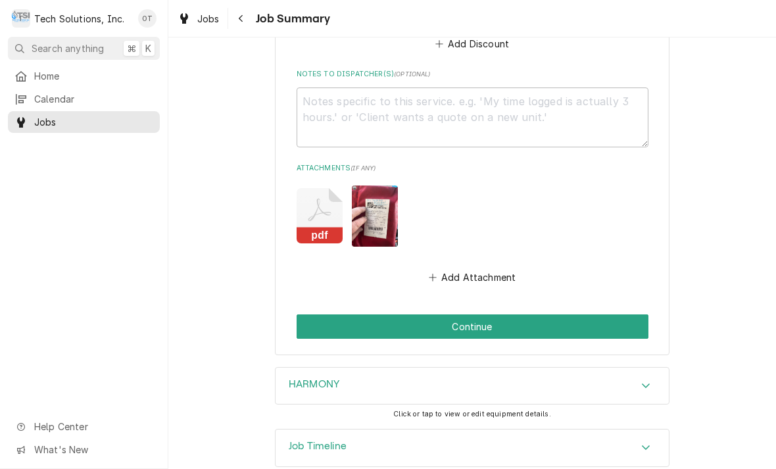
scroll to position [1323, 0]
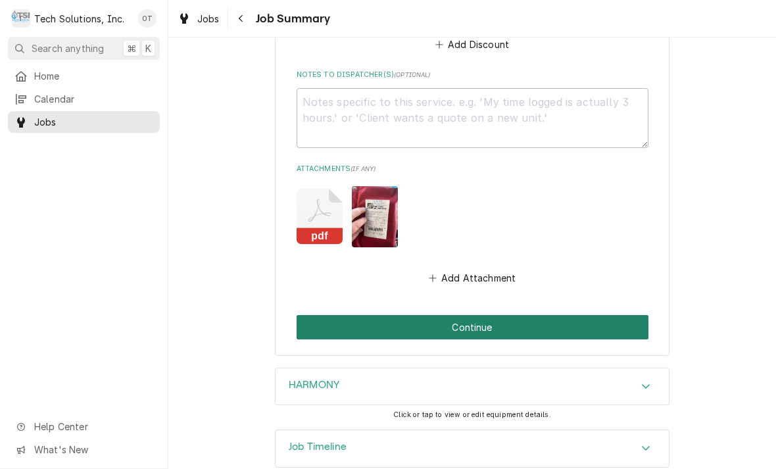
click at [476, 315] on button "Continue" at bounding box center [473, 327] width 352 height 24
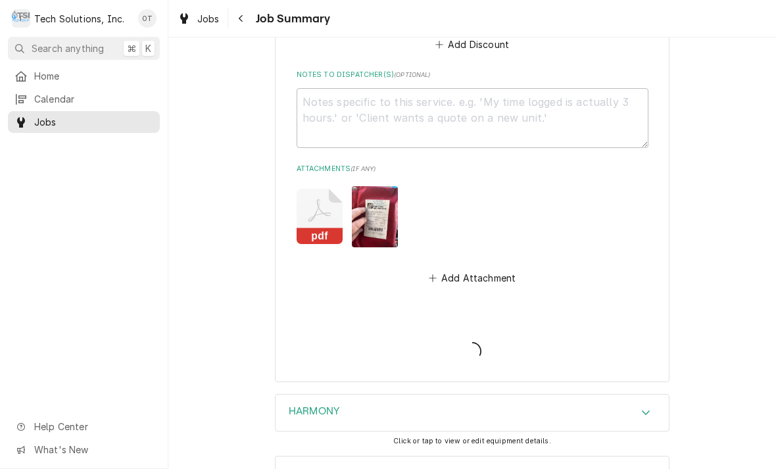
type textarea "x"
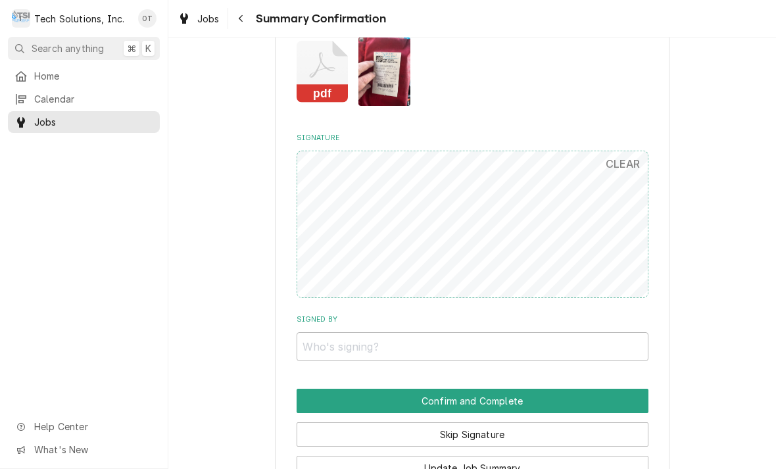
scroll to position [1121, 0]
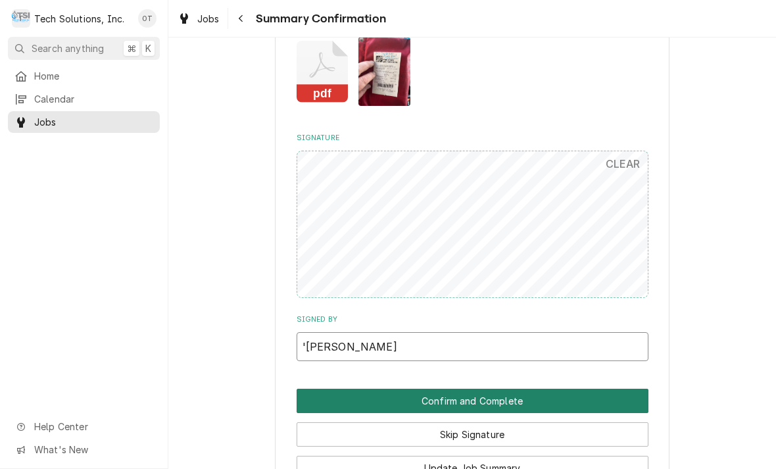
type input "'[PERSON_NAME]"
click at [478, 389] on button "Confirm and Complete" at bounding box center [473, 401] width 352 height 24
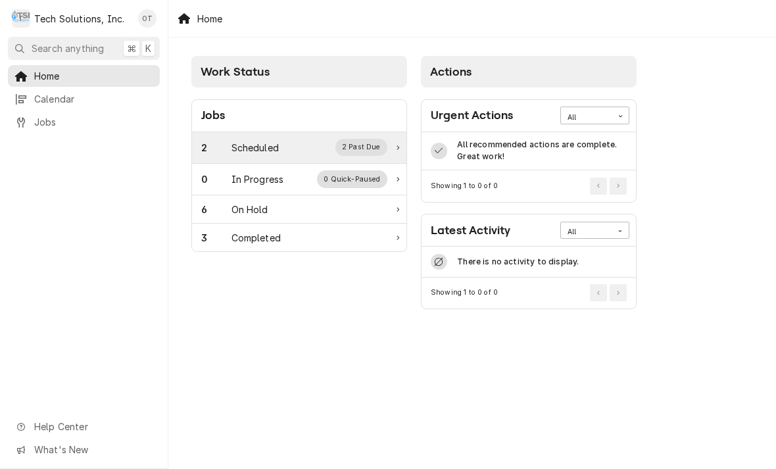
click at [370, 145] on div "2 Past Due" at bounding box center [361, 147] width 53 height 17
